Goal: Transaction & Acquisition: Purchase product/service

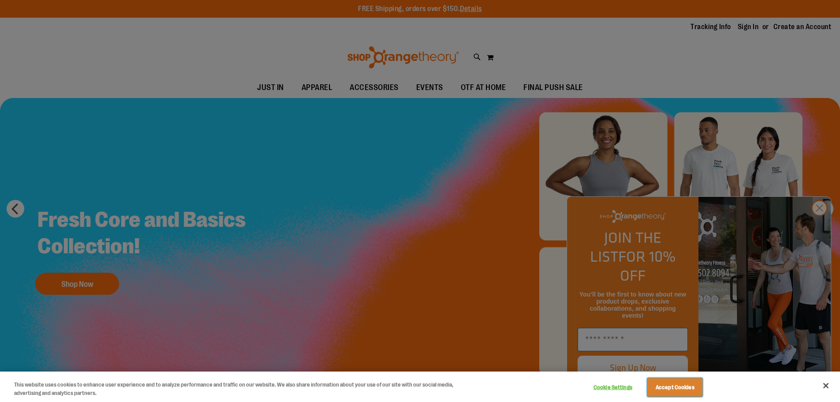
click at [685, 378] on button "Accept Cookies" at bounding box center [674, 387] width 55 height 19
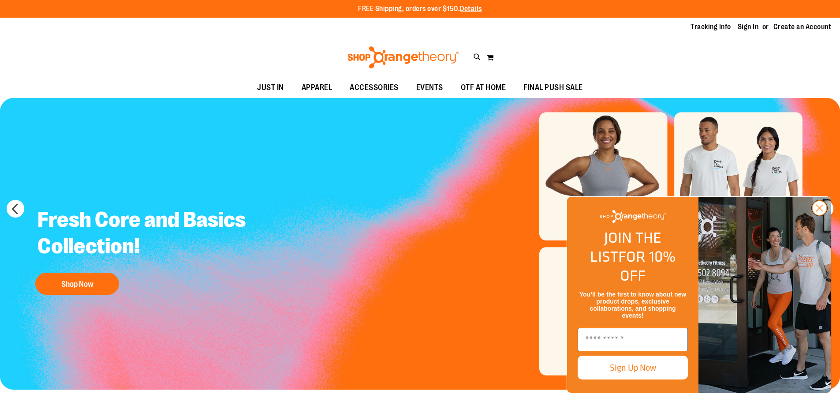
click at [819, 211] on icon "Close dialog" at bounding box center [820, 208] width 6 height 6
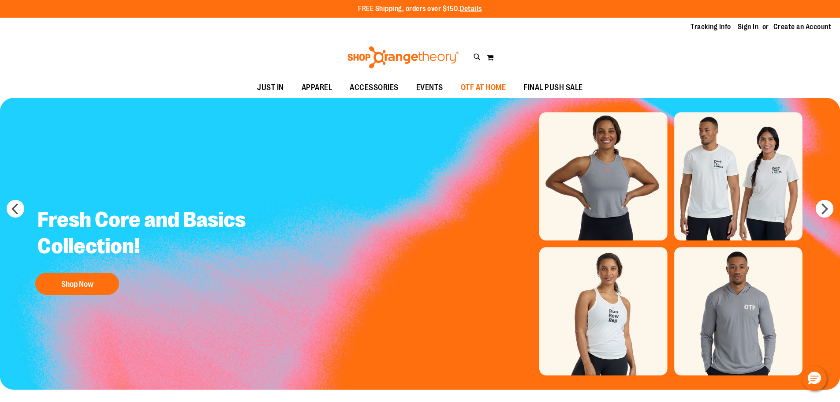
click at [497, 83] on span "OTF AT HOME" at bounding box center [483, 88] width 45 height 20
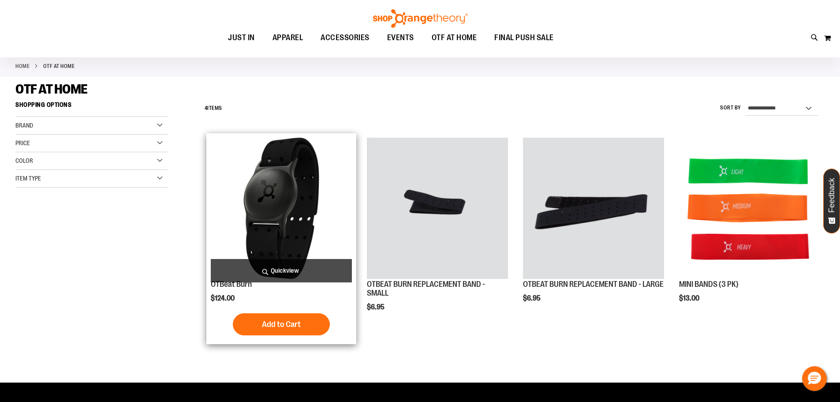
scroll to position [44, 0]
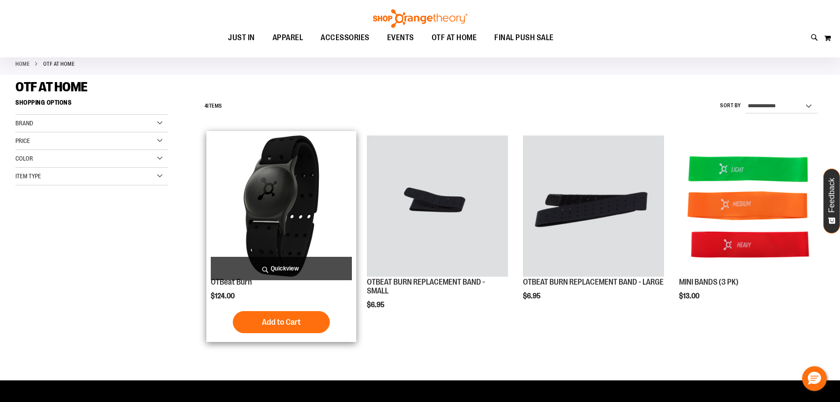
click at [283, 218] on img "product" at bounding box center [281, 205] width 141 height 141
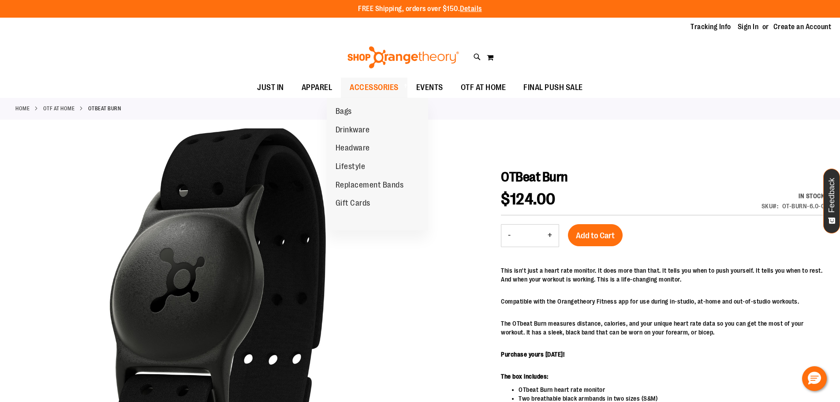
click at [400, 86] on span at bounding box center [404, 85] width 9 height 5
click at [364, 86] on span "ACCESSORIES" at bounding box center [374, 88] width 49 height 20
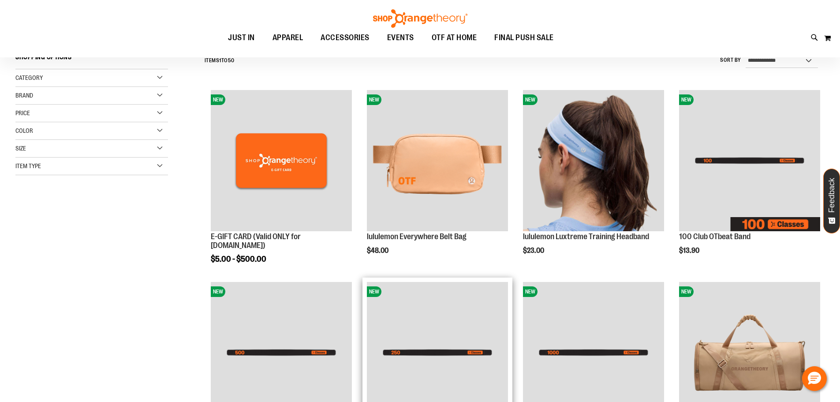
scroll to position [310, 0]
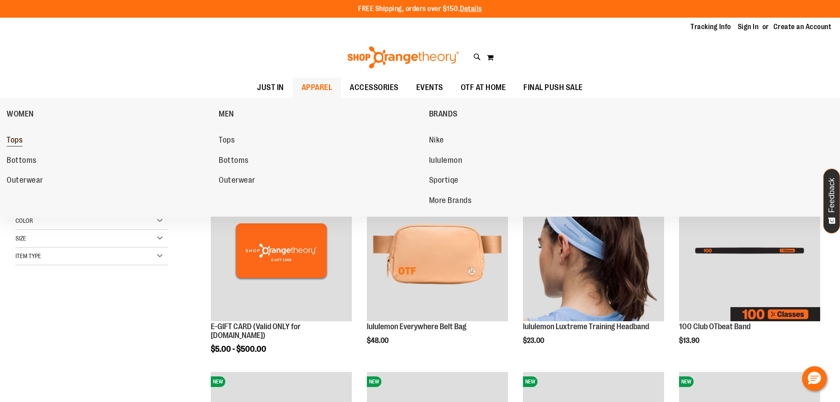
click at [17, 139] on span "Tops" at bounding box center [15, 140] width 16 height 11
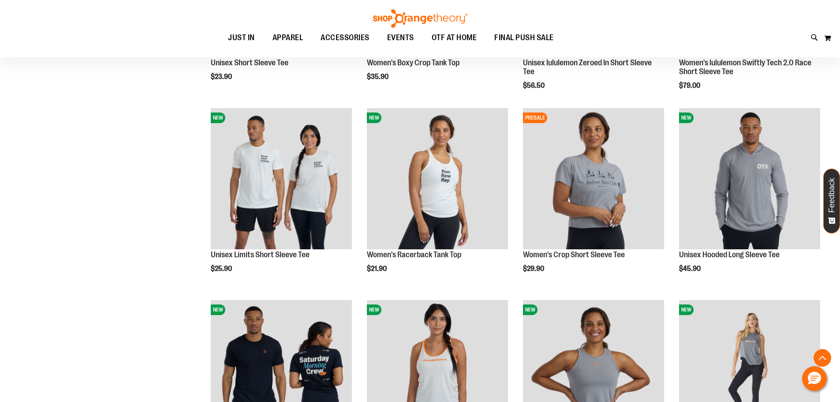
scroll to position [353, 0]
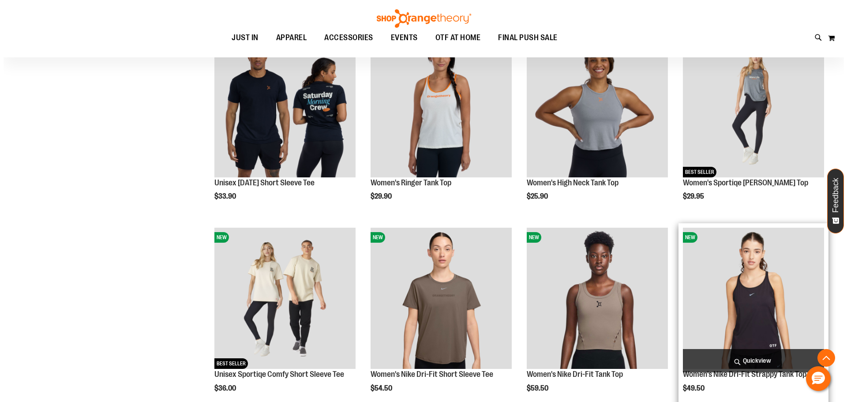
scroll to position [530, 0]
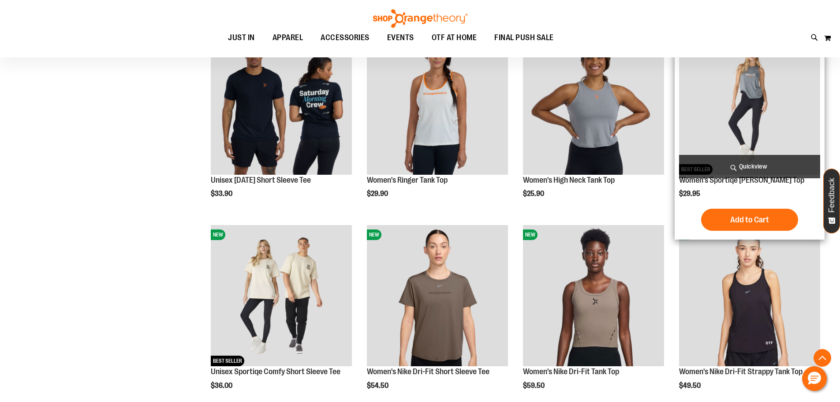
click at [759, 168] on span "Quickview" at bounding box center [749, 166] width 141 height 23
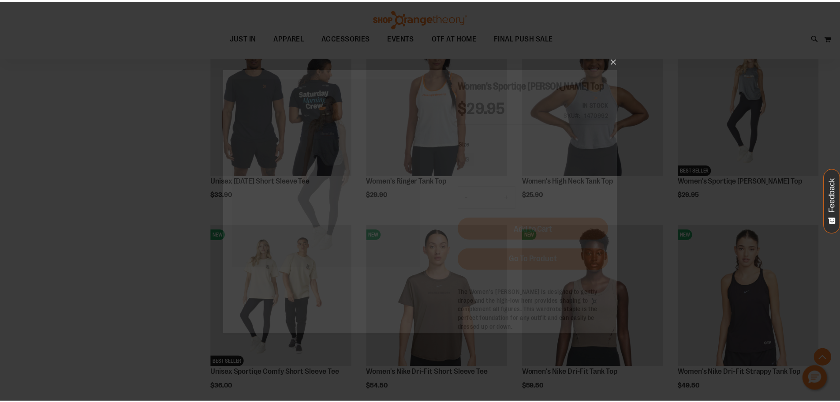
scroll to position [0, 0]
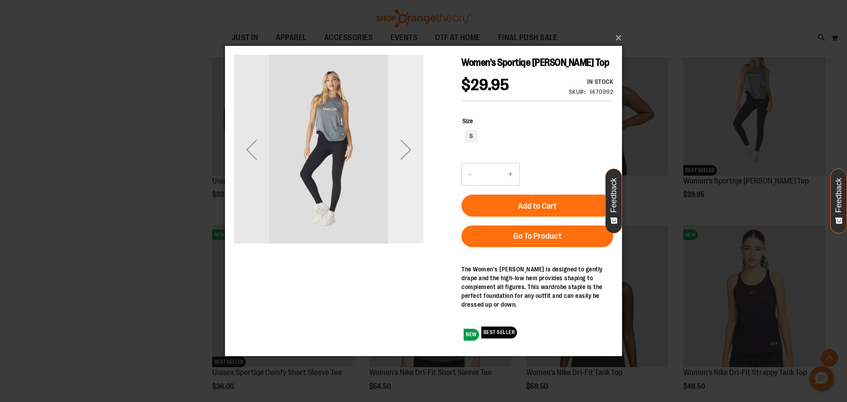
click at [405, 156] on div "Next" at bounding box center [405, 148] width 35 height 35
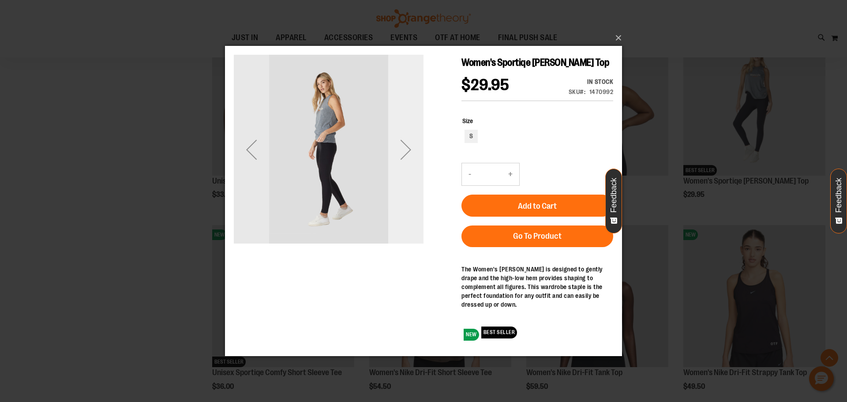
click at [405, 156] on div "Next" at bounding box center [405, 148] width 35 height 35
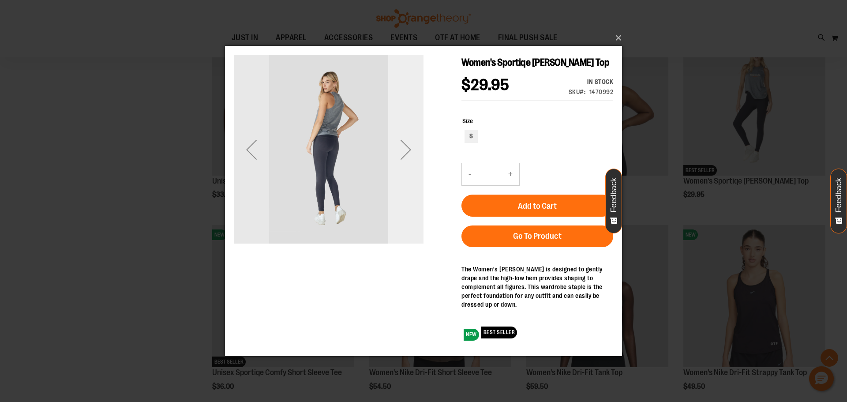
click at [405, 156] on div "Next" at bounding box center [405, 148] width 35 height 35
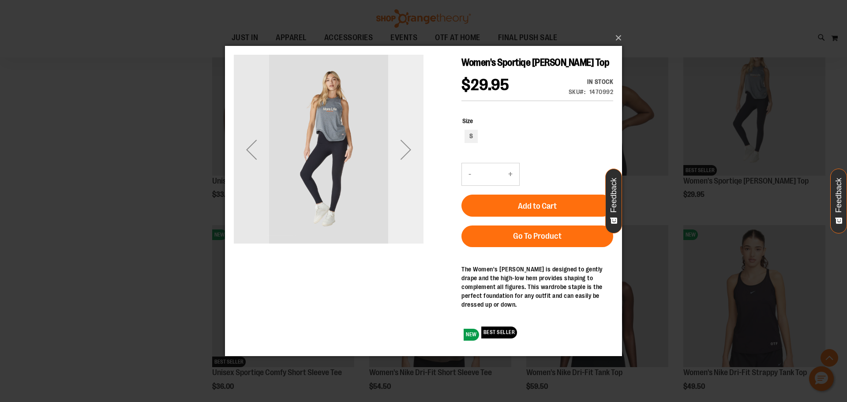
click at [409, 148] on div "Next" at bounding box center [405, 148] width 35 height 35
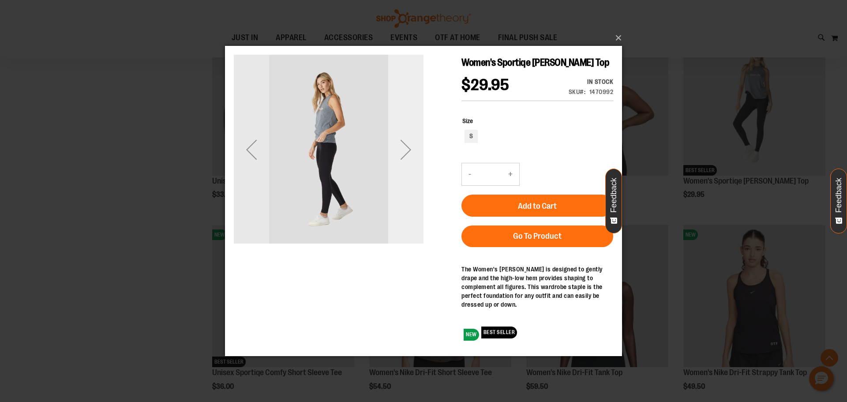
click at [409, 148] on div "Next" at bounding box center [405, 148] width 35 height 35
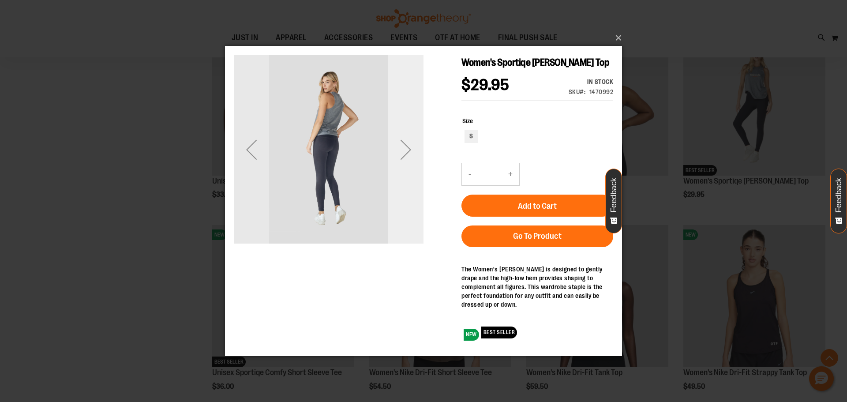
click at [409, 148] on div "Next" at bounding box center [405, 148] width 35 height 35
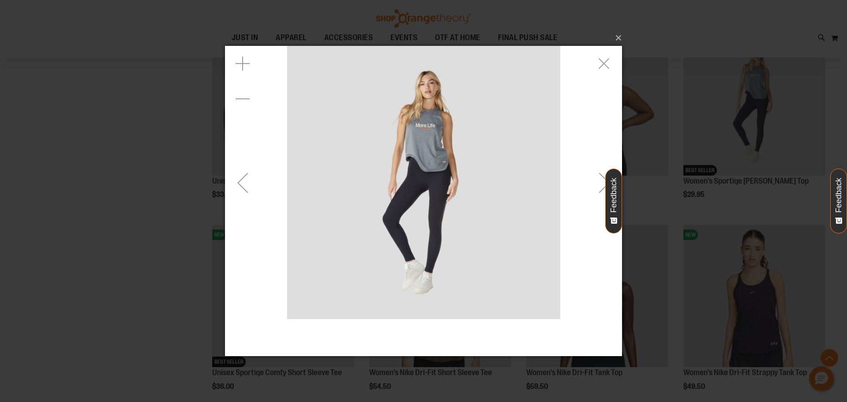
click at [406, 157] on img "carousel" at bounding box center [423, 181] width 273 height 273
click at [407, 157] on img "carousel" at bounding box center [423, 181] width 273 height 273
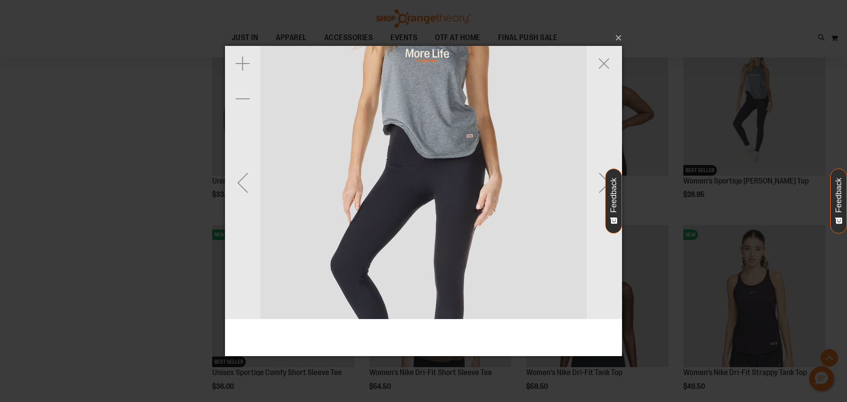
click at [407, 157] on img "carousel" at bounding box center [423, 181] width 617 height 617
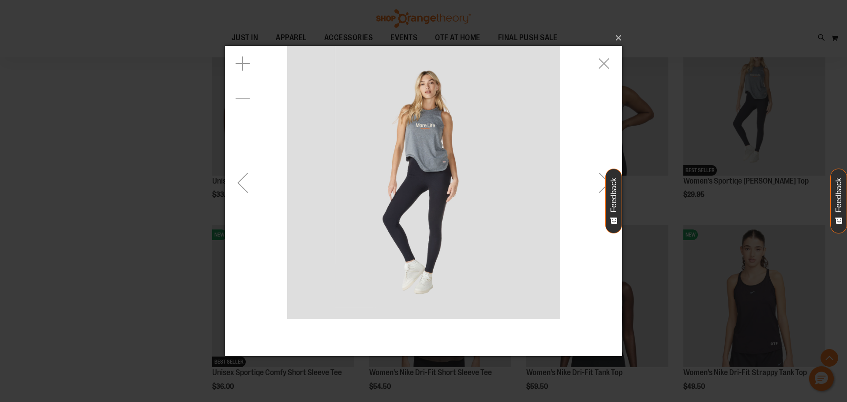
click at [601, 181] on div "Next" at bounding box center [603, 181] width 35 height 35
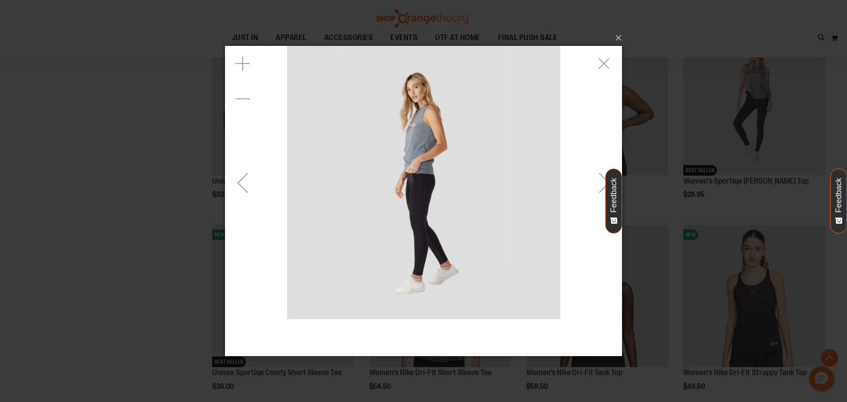
click at [601, 181] on div "Next" at bounding box center [603, 181] width 35 height 35
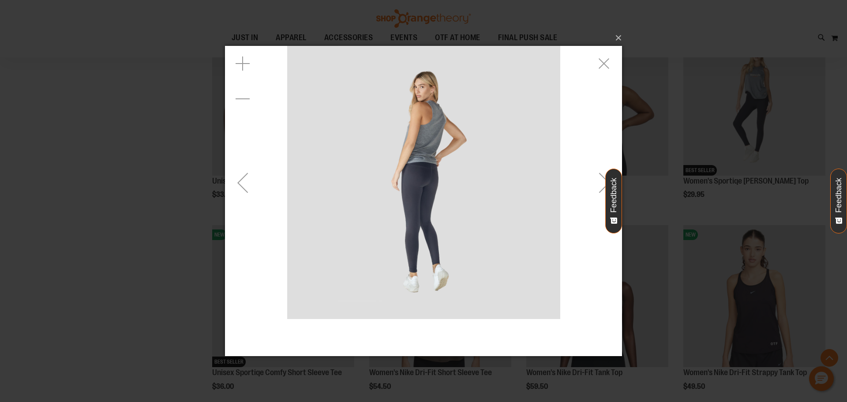
click at [601, 181] on div "Next" at bounding box center [603, 181] width 35 height 35
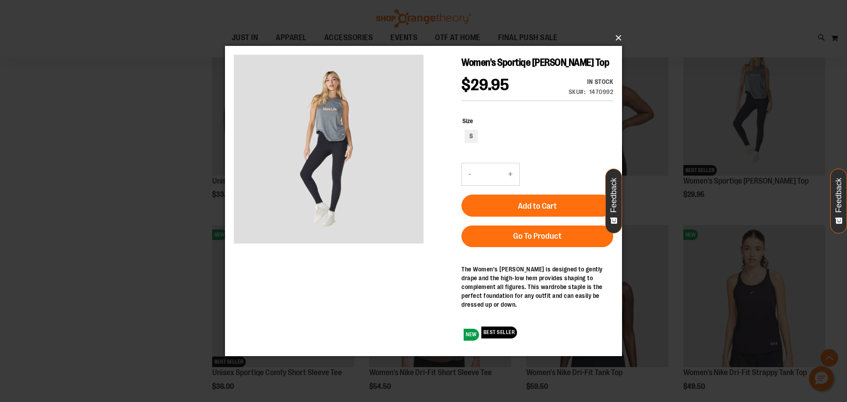
click at [618, 40] on button "×" at bounding box center [426, 37] width 397 height 19
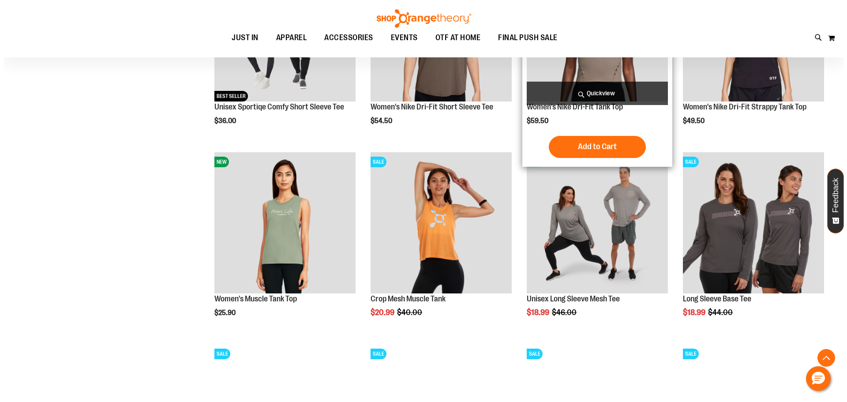
scroll to position [882, 0]
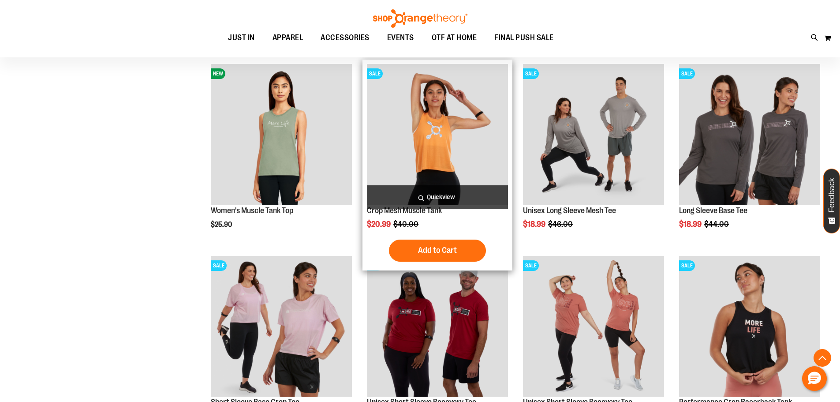
click at [465, 197] on span "Quickview" at bounding box center [437, 196] width 141 height 23
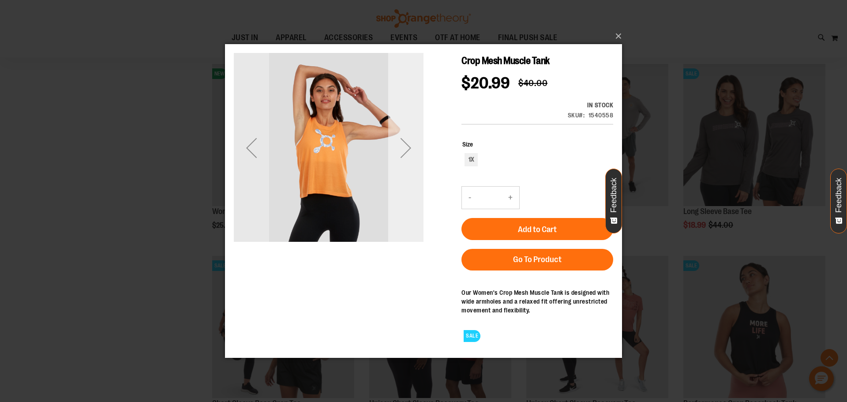
click at [408, 149] on div "Next" at bounding box center [405, 147] width 35 height 35
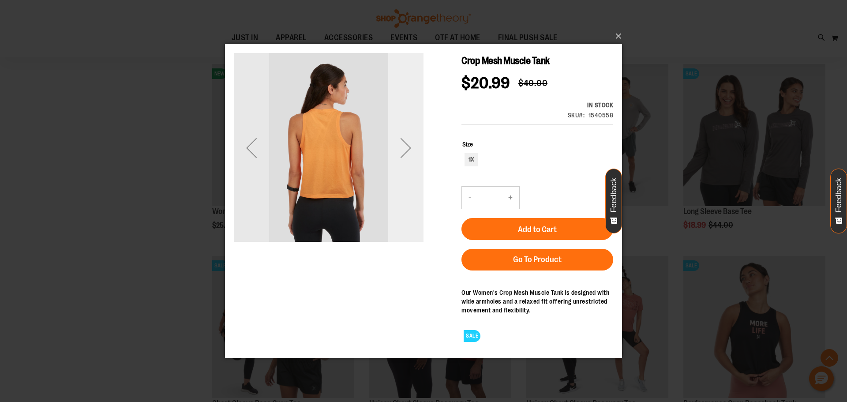
click at [408, 149] on div "Next" at bounding box center [405, 147] width 35 height 35
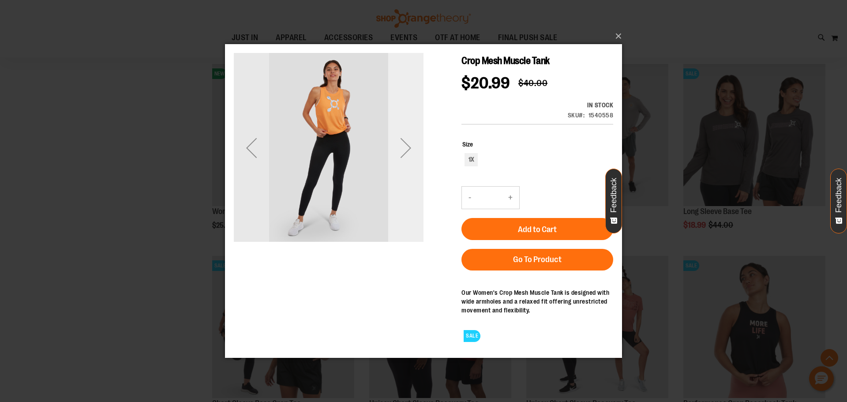
click at [408, 149] on div "Next" at bounding box center [405, 147] width 35 height 35
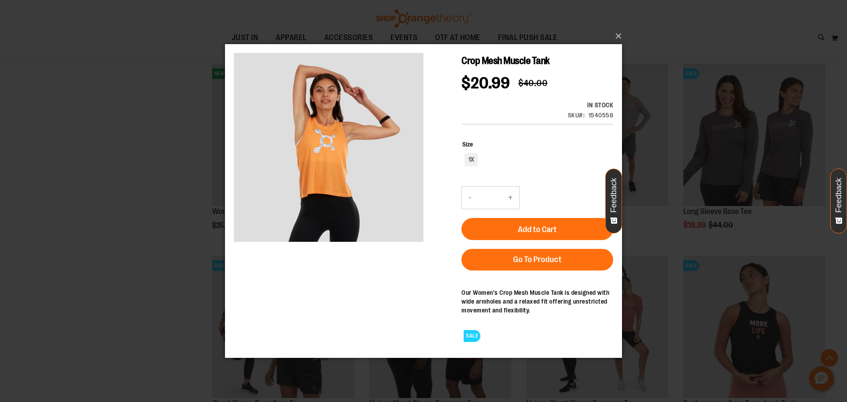
drag, startPoint x: 461, startPoint y: 156, endPoint x: 488, endPoint y: 162, distance: 27.9
click at [464, 157] on div "Crop Mesh Muscle Tank $20.99 Regular Price $40.00 In stock Only %1 left SKU 154…" at bounding box center [423, 118] width 379 height 132
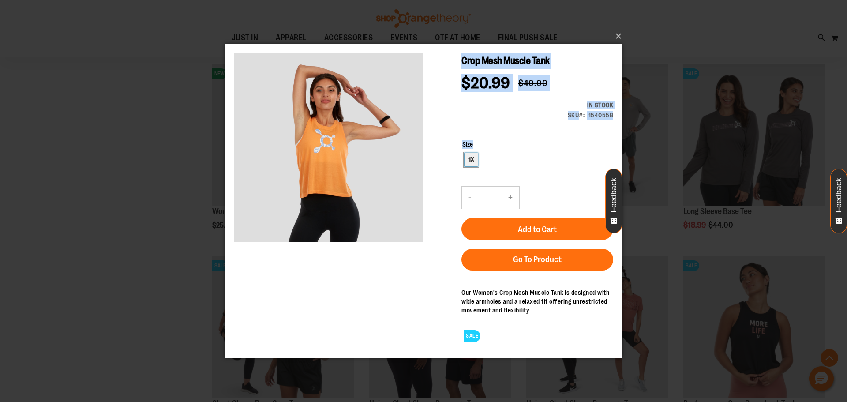
click at [477, 157] on div "1X" at bounding box center [470, 159] width 13 height 13
type input "***"
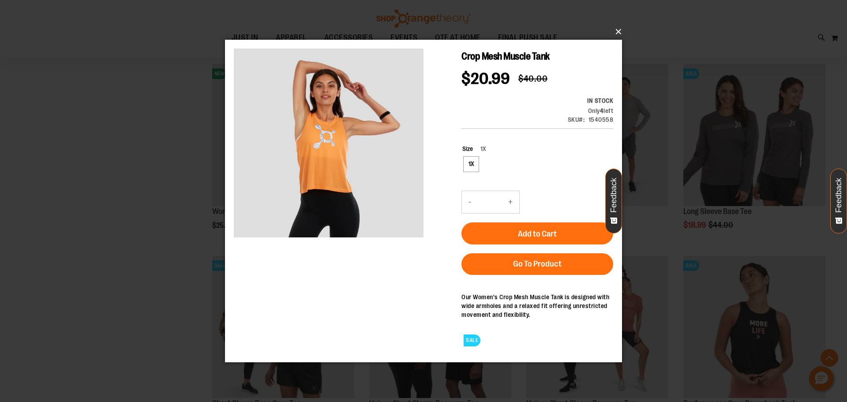
click at [614, 30] on button "×" at bounding box center [426, 31] width 397 height 19
